Goal: Navigation & Orientation: Find specific page/section

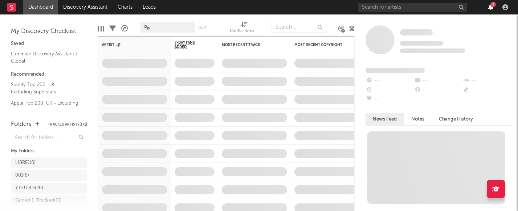
click at [491, 9] on icon "button" at bounding box center [490, 7] width 5 height 6
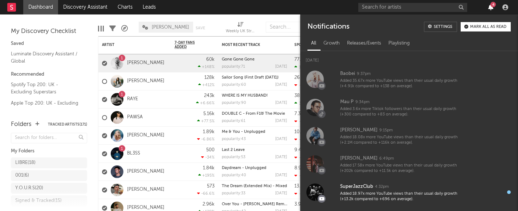
click at [491, 9] on icon "button" at bounding box center [490, 7] width 5 height 6
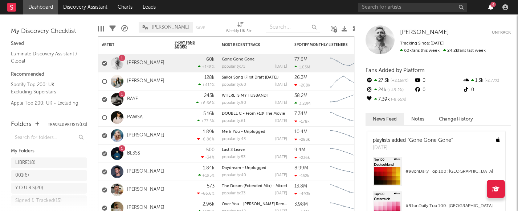
click at [491, 9] on icon "button" at bounding box center [490, 7] width 5 height 6
click at [491, 7] on icon "button" at bounding box center [490, 7] width 5 height 6
click at [174, 9] on nav "Dashboard Discovery Assistant Charts Leads 4" at bounding box center [259, 7] width 518 height 15
click at [488, 7] on icon "button" at bounding box center [490, 7] width 5 height 6
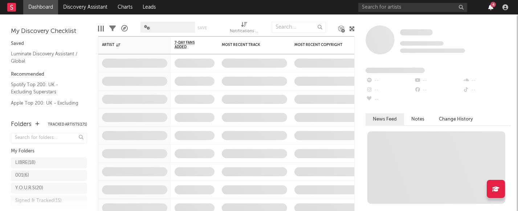
click at [489, 7] on icon "button" at bounding box center [490, 7] width 5 height 6
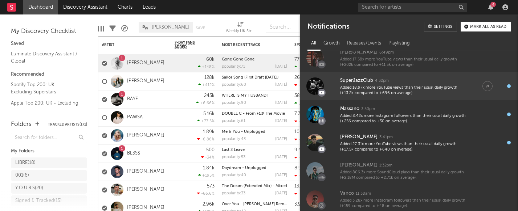
scroll to position [118, 0]
